Goal: Navigation & Orientation: Find specific page/section

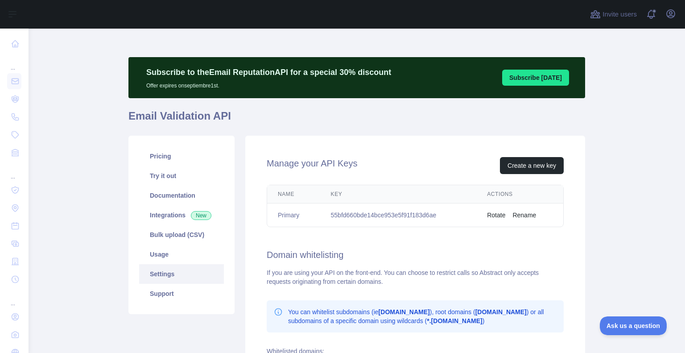
scroll to position [27, 0]
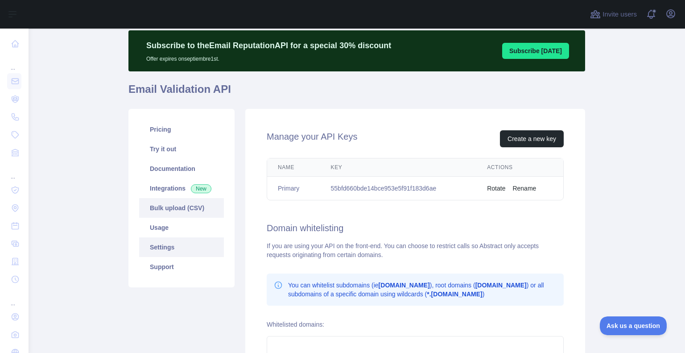
click at [162, 214] on link "Bulk upload (CSV)" at bounding box center [181, 208] width 85 height 20
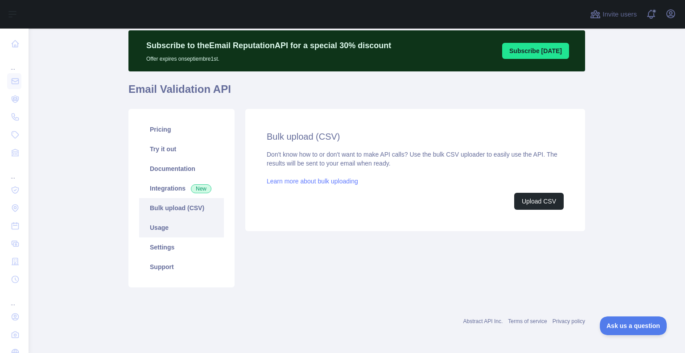
click at [163, 232] on link "Usage" at bounding box center [181, 228] width 85 height 20
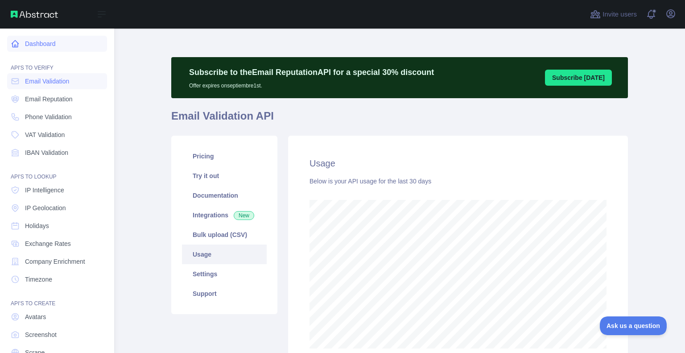
scroll to position [445816, 445576]
click at [42, 101] on span "Email Reputation" at bounding box center [49, 99] width 48 height 9
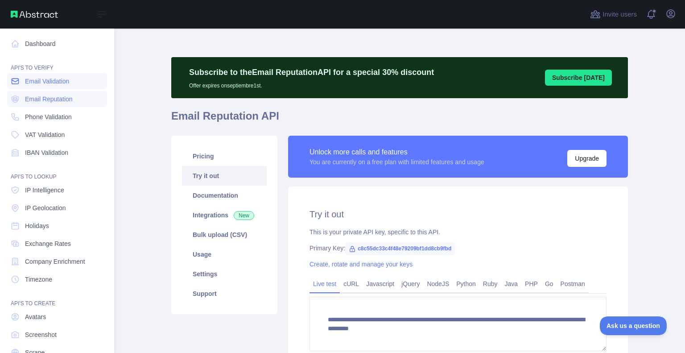
click at [41, 83] on span "Email Validation" at bounding box center [47, 81] width 44 height 9
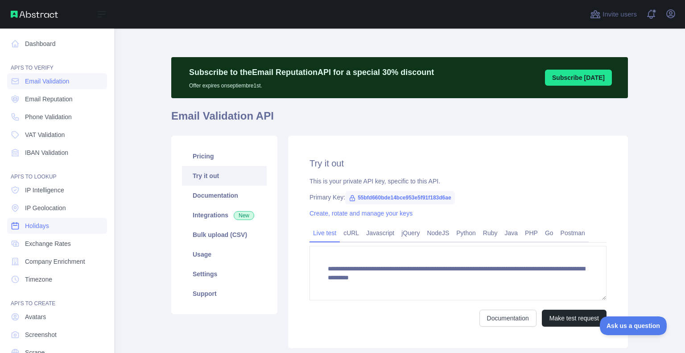
scroll to position [39, 0]
